Goal: Find specific page/section: Find specific page/section

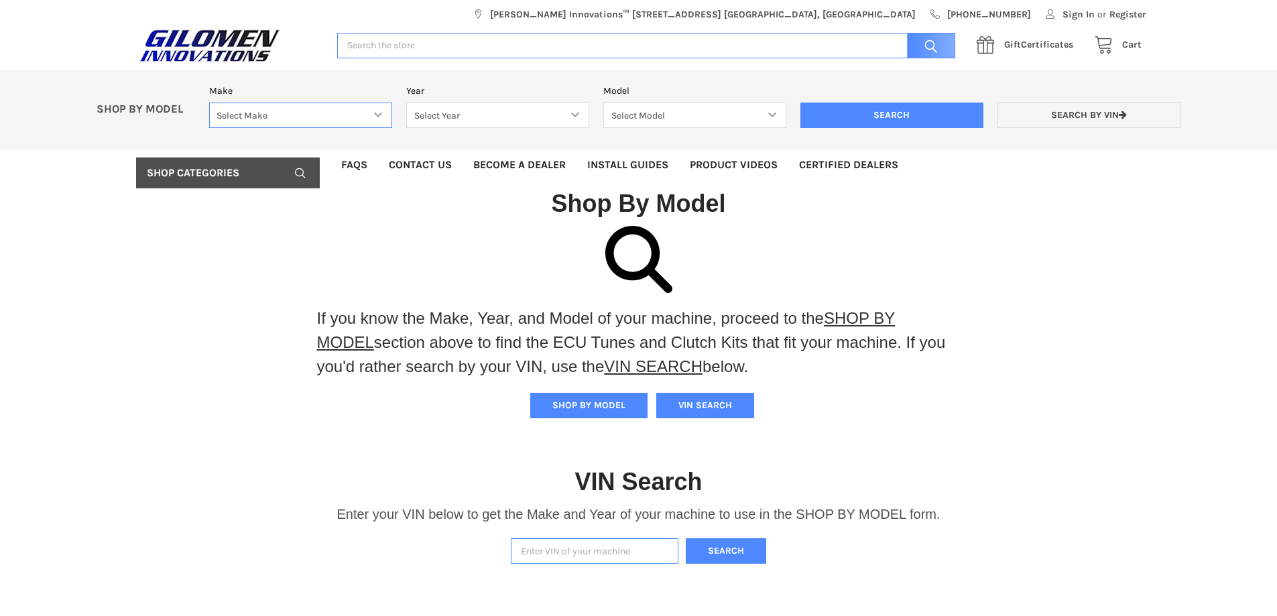
click at [371, 111] on select "Select Make Bobcat UTV Gravely UTV ACE 900 RANGER 570 Ranger 700 / 800 RANGER 9…" at bounding box center [300, 116] width 183 height 26
select select "330"
click at [209, 103] on select "Select Make Bobcat UTV Gravely UTV ACE 900 RANGER 570 Ranger 700 / 800 RANGER 9…" at bounding box center [300, 116] width 183 height 26
click at [544, 117] on select "Select Year [DATE] 2018 2019 2020 2021 2022 2023 2024 2025" at bounding box center [497, 116] width 183 height 26
click at [356, 116] on select "Select Make Bobcat UTV Gravely UTV ACE 900 RANGER 570 Ranger 700 / 800 RANGER 9…" at bounding box center [300, 116] width 183 height 26
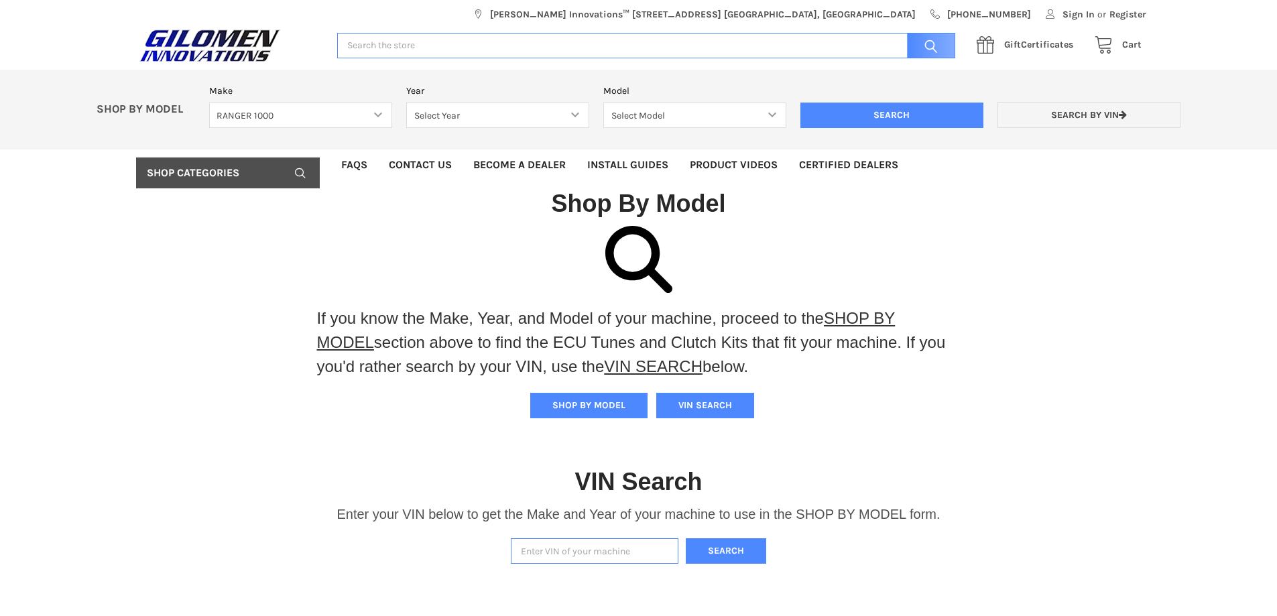
click at [464, 219] on div "Shop By Model If you know the Make, Year, and Model of your machine, proceed to…" at bounding box center [638, 479] width 1277 height 583
click at [565, 119] on select "Select Year [DATE] 2018 2019 2020 2021 2022 2023 2024 2025" at bounding box center [497, 116] width 183 height 26
select select "331"
click at [406, 103] on select "Select Year [DATE] 2018 2019 2020 2021 2022 2023 2024 2025" at bounding box center [497, 116] width 183 height 26
click at [687, 118] on select "Select Model Ranger 1000 XP Ranger 1000 Crew Ranger 1000 Northstar Ranger 1000 …" at bounding box center [694, 116] width 183 height 26
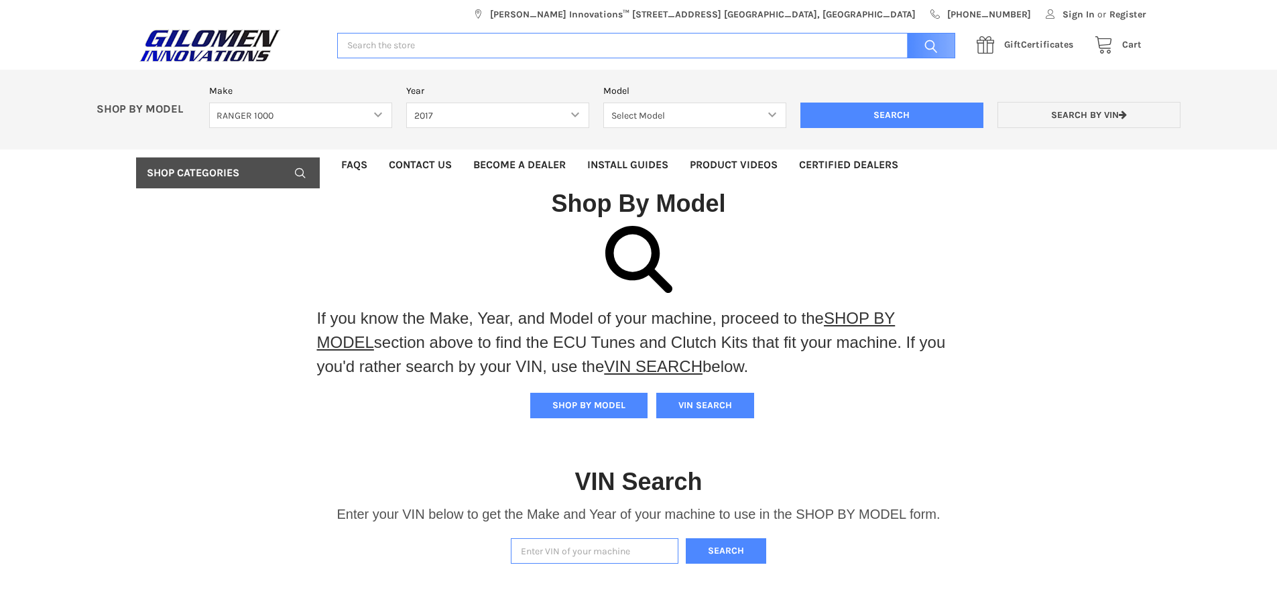
click at [948, 220] on div "Shop By Model If you know the Make, Year, and Model of your machine, proceed to…" at bounding box center [638, 479] width 1277 height 583
